Goal: Task Accomplishment & Management: Manage account settings

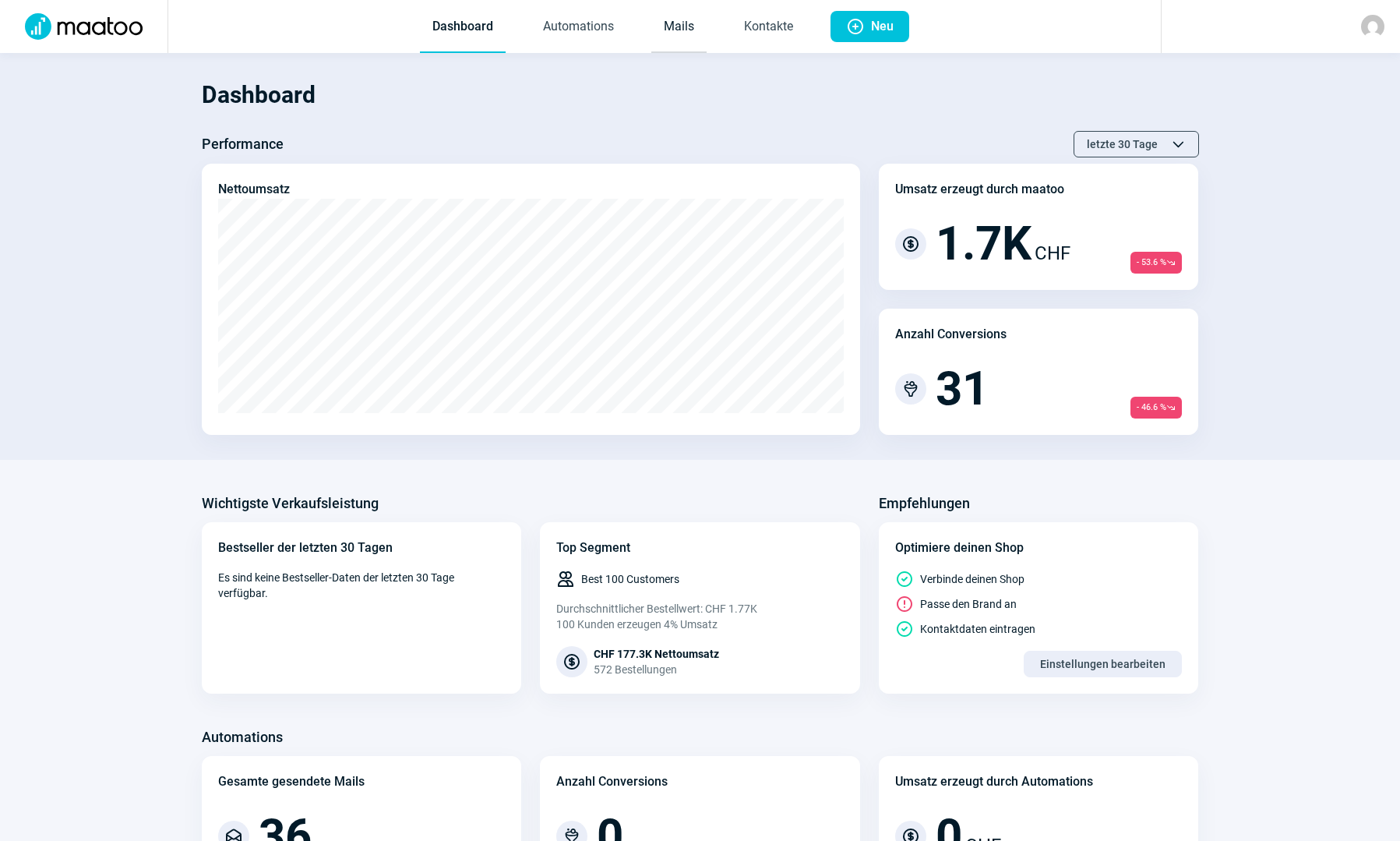
click at [677, 28] on link "Mails" at bounding box center [678, 27] width 55 height 52
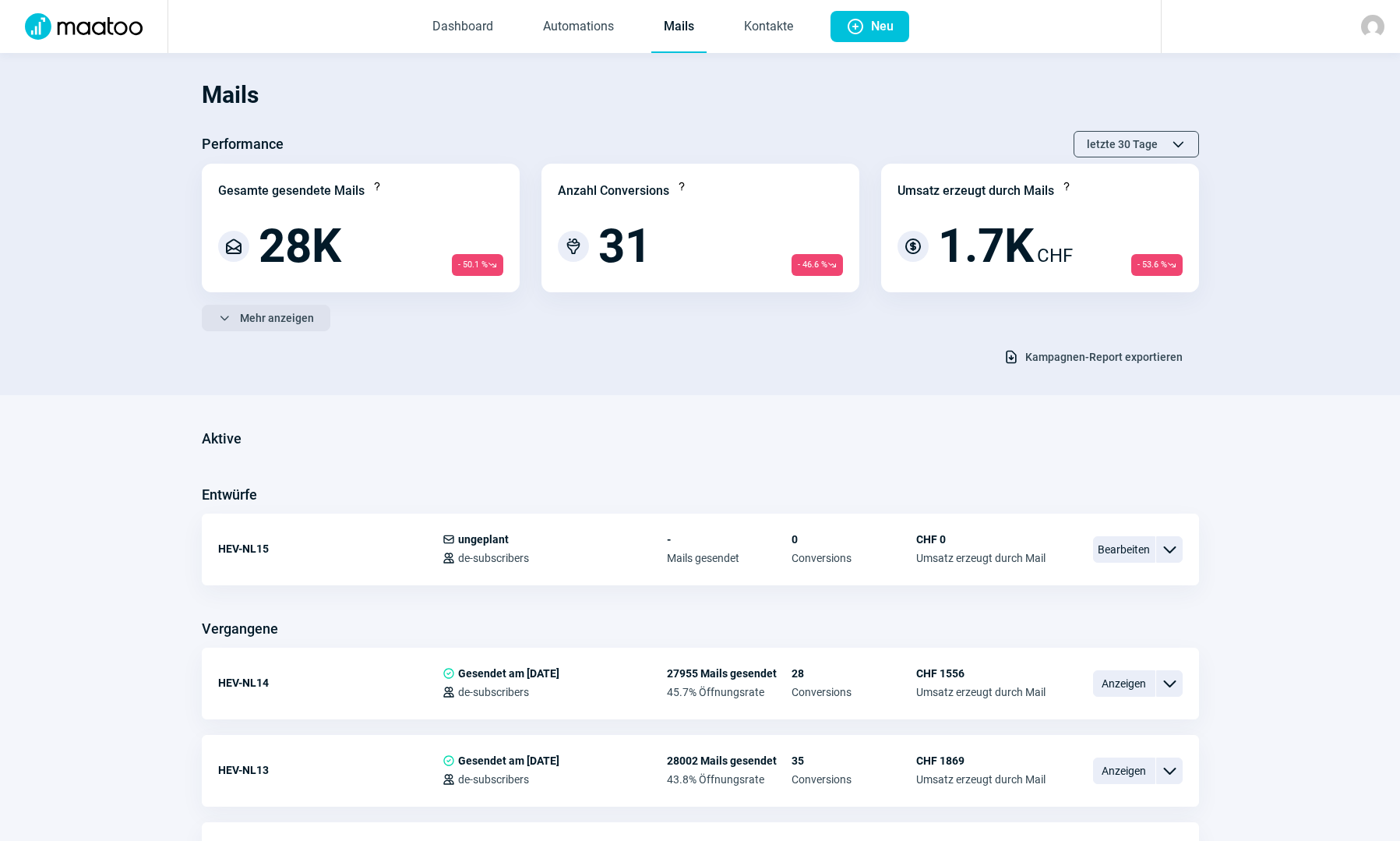
click at [272, 312] on span "Mehr anzeigen" at bounding box center [276, 318] width 74 height 25
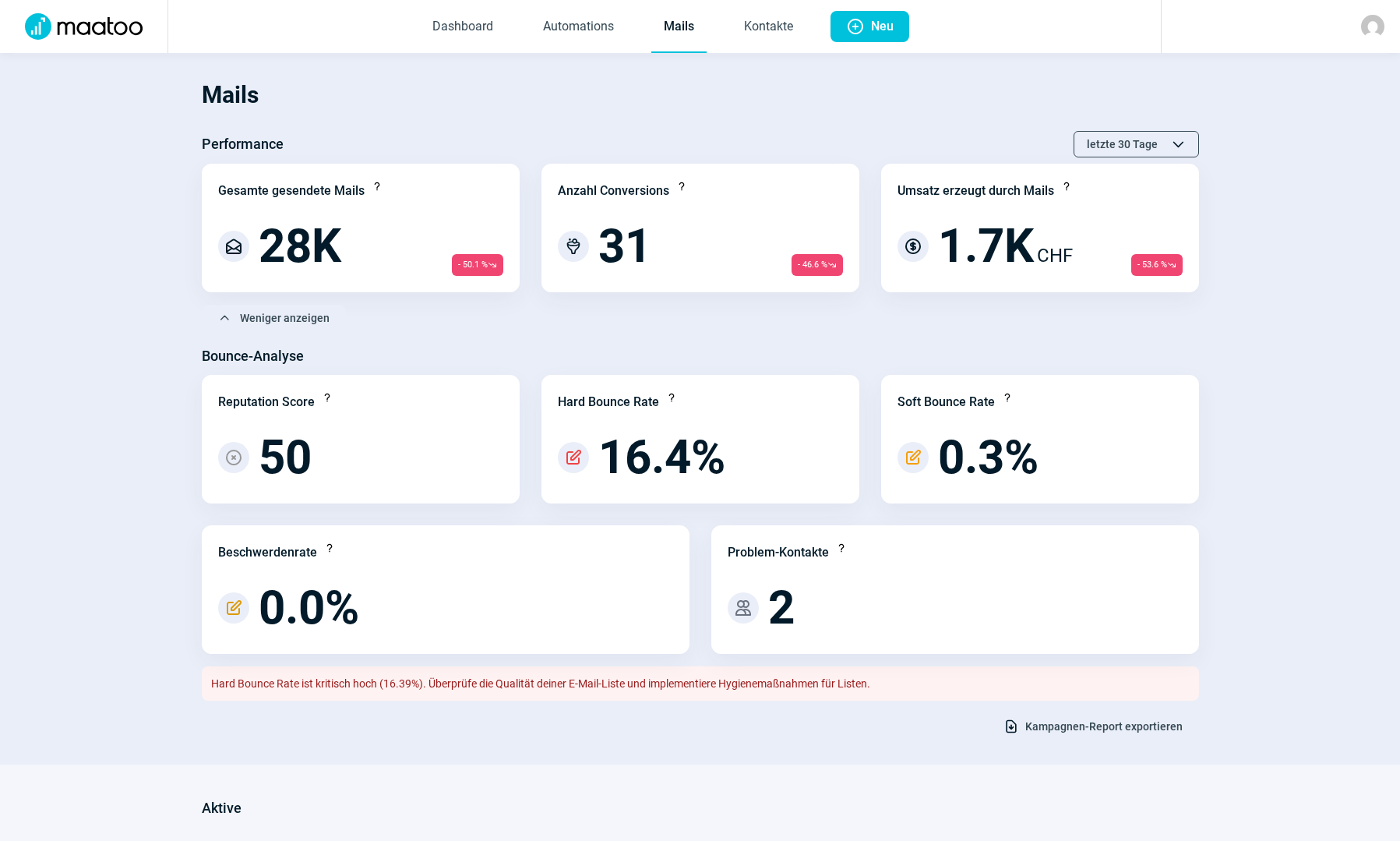
click at [1054, 718] on span "Kampagnen-Report exportieren" at bounding box center [1104, 726] width 158 height 25
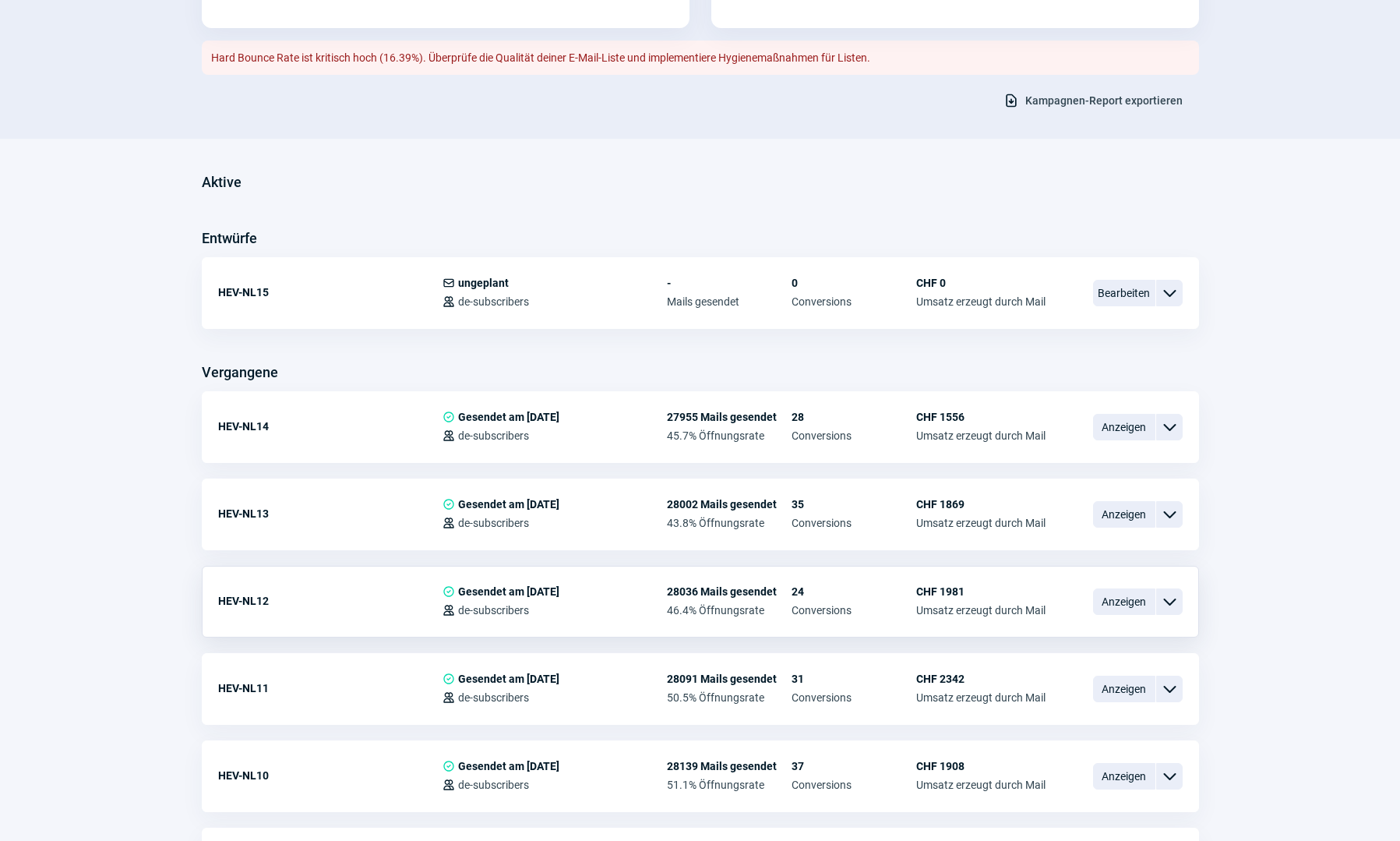
scroll to position [701, 0]
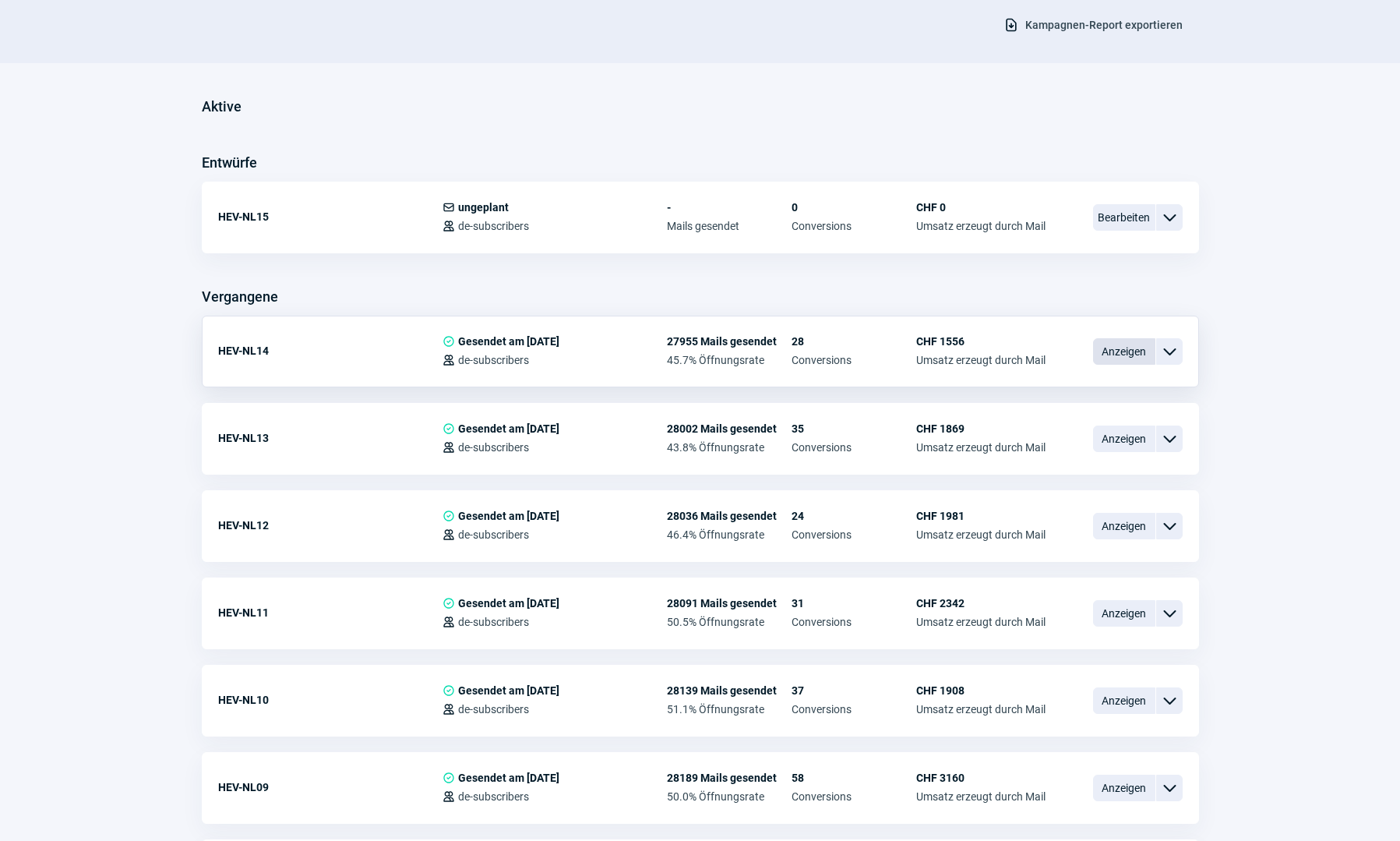
click at [1108, 352] on span "Anzeigen" at bounding box center [1124, 351] width 62 height 26
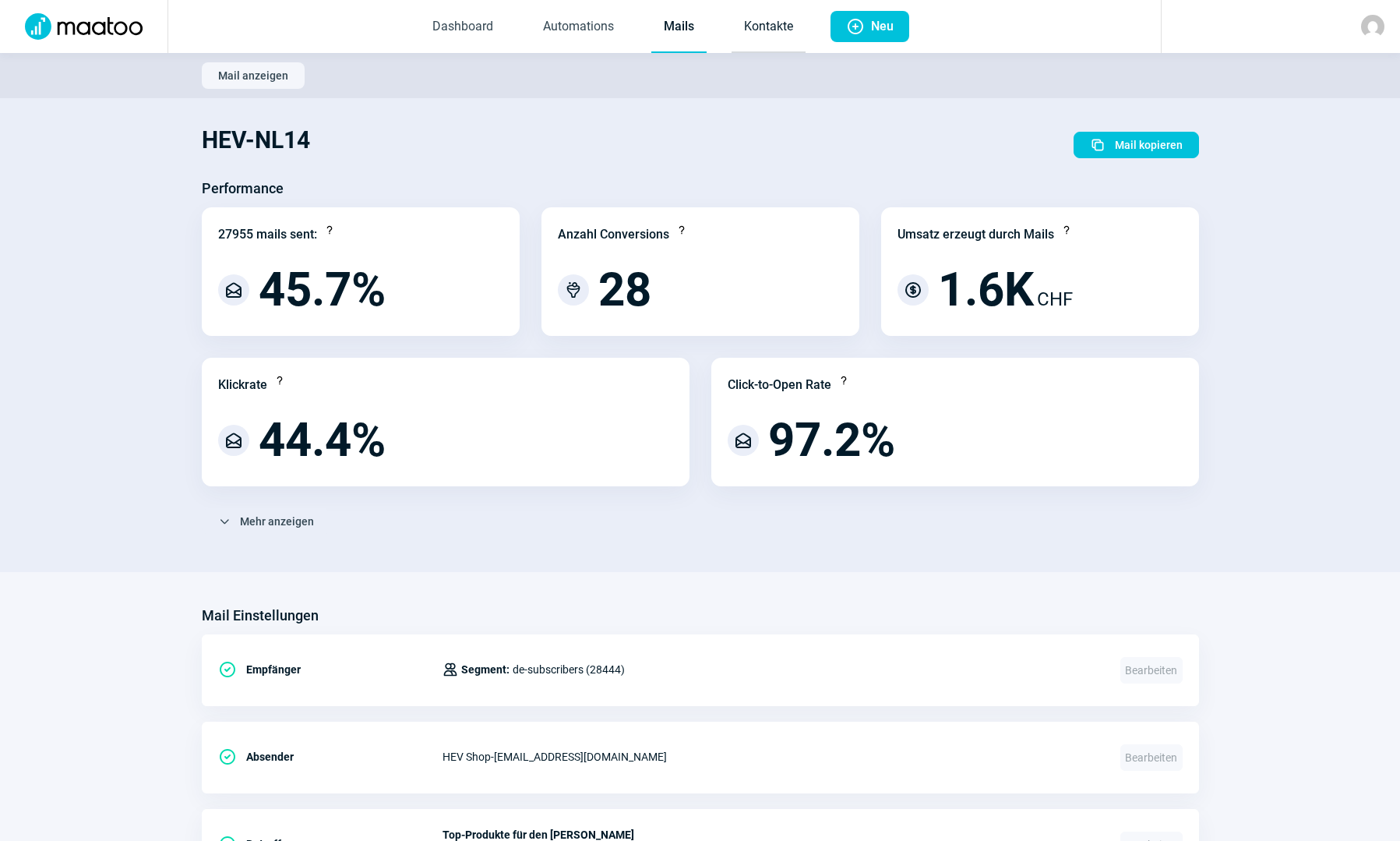
click at [750, 26] on link "Kontakte" at bounding box center [768, 27] width 74 height 52
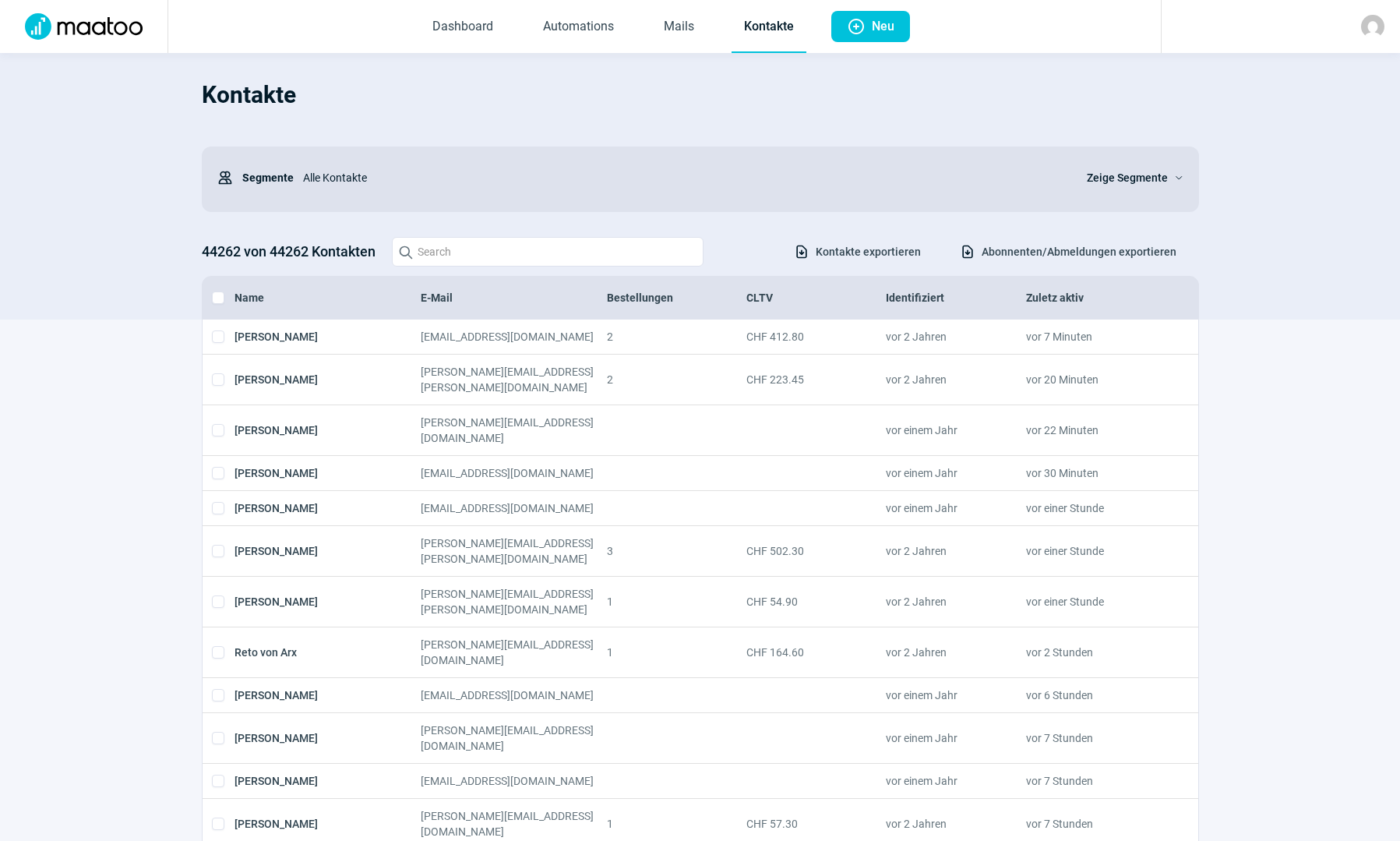
click at [1020, 259] on span "Abonnenten/Abmeldungen exportieren" at bounding box center [1079, 251] width 195 height 25
click at [311, 180] on div "Alle Kontakte" at bounding box center [681, 178] width 774 height 32
click at [1095, 176] on span "Zeige Segmente" at bounding box center [1127, 177] width 81 height 18
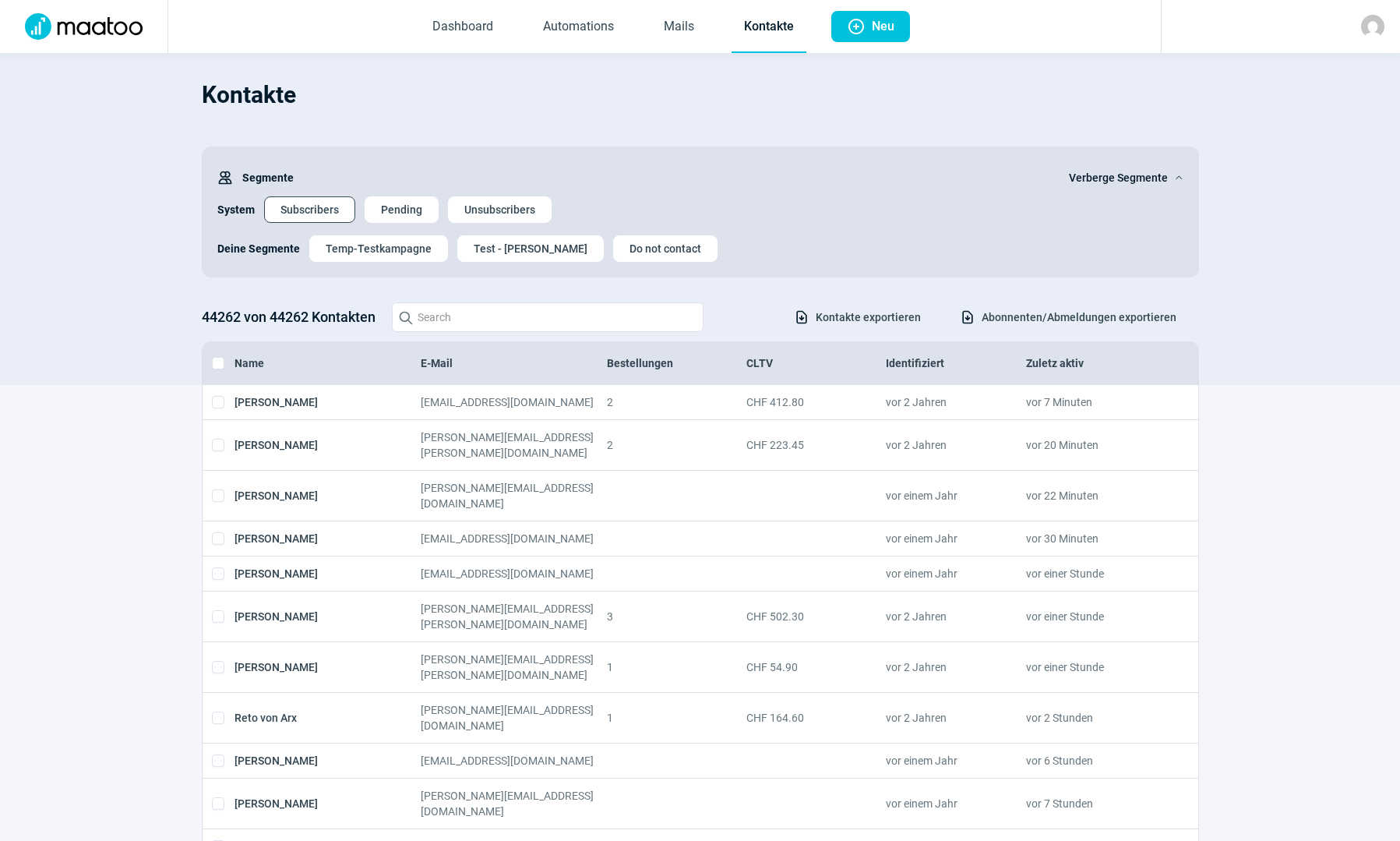
click at [312, 203] on span "Subscribers" at bounding box center [310, 209] width 59 height 25
click at [1369, 30] on img at bounding box center [1372, 26] width 24 height 24
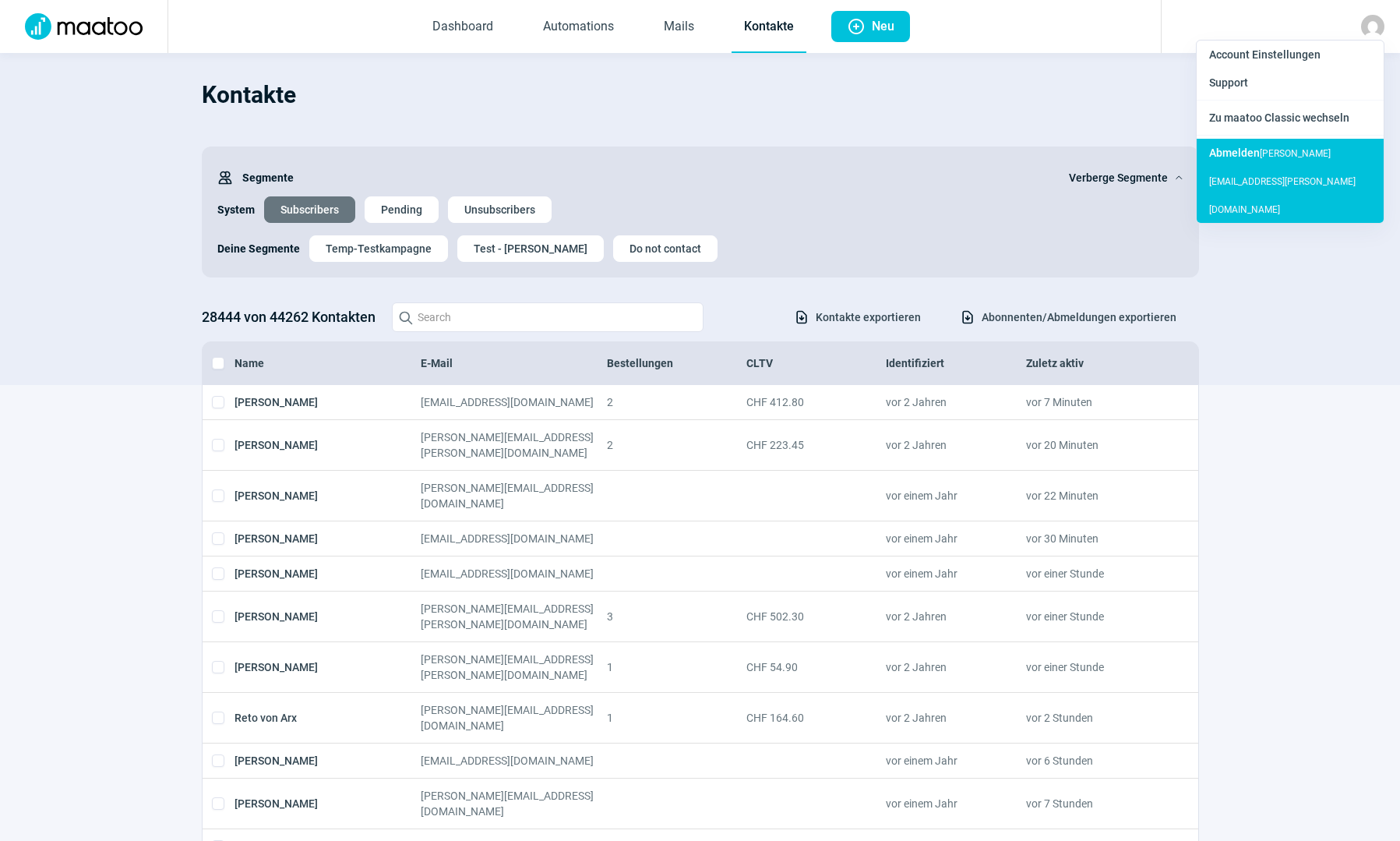
click at [1253, 155] on span "Abmelden" at bounding box center [1235, 152] width 51 height 12
